Goal: Task Accomplishment & Management: Use online tool/utility

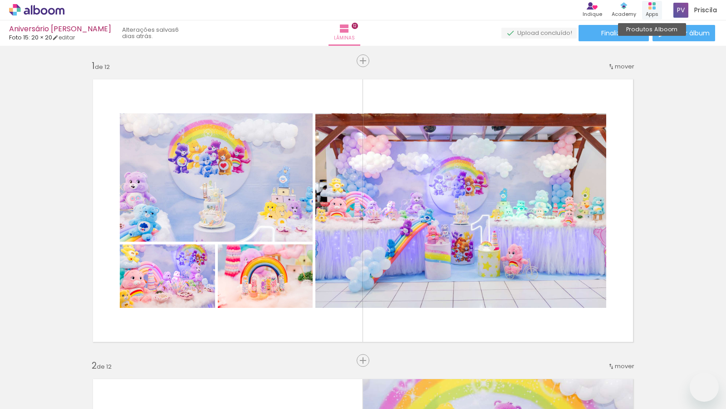
click at [656, 5] on div "Produtos Alboom Apps" at bounding box center [652, 10] width 20 height 19
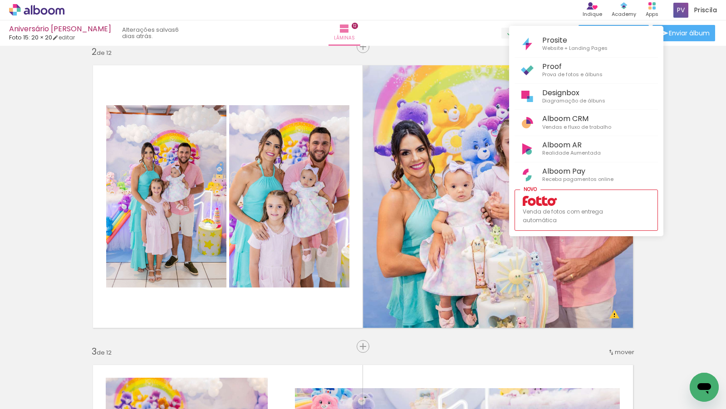
scroll to position [0, 2762]
click at [600, 100] on span "Diagramação de álbuns" at bounding box center [573, 101] width 63 height 8
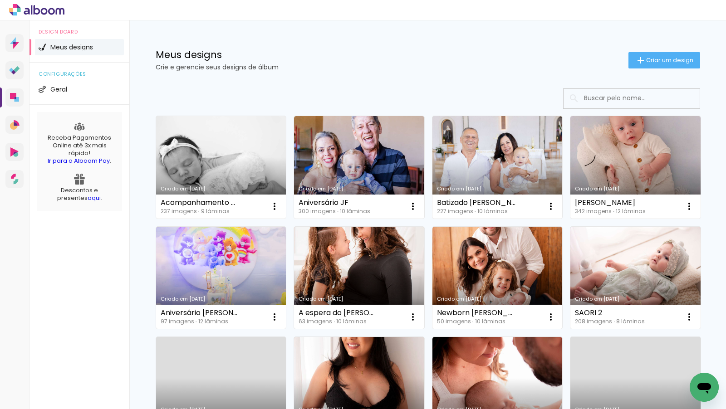
click at [264, 177] on link "Criado em [DATE]" at bounding box center [221, 167] width 130 height 103
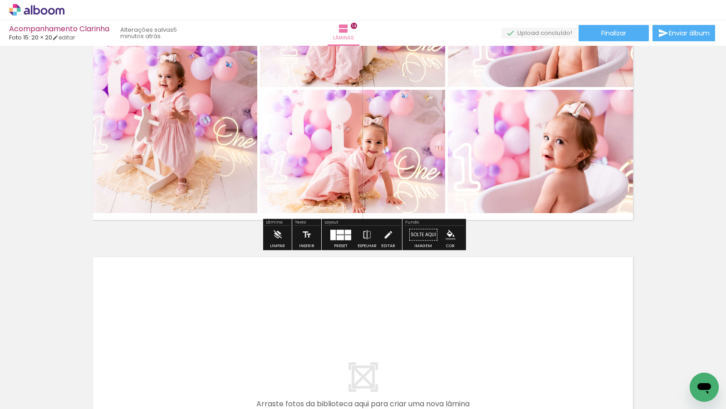
scroll to position [0, 8991]
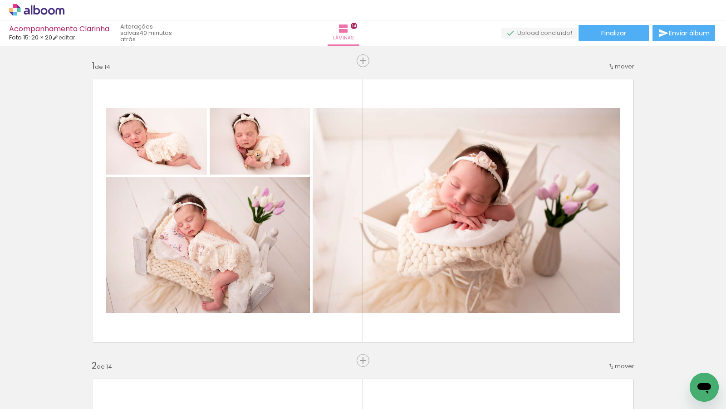
scroll to position [0, 8991]
